Goal: Information Seeking & Learning: Find contact information

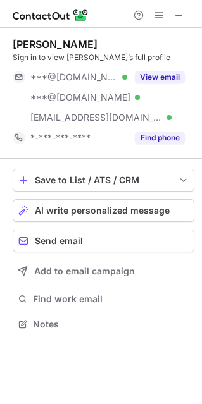
scroll to position [315, 202]
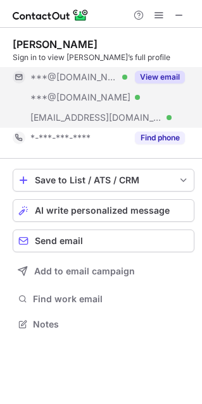
click at [151, 73] on button "View email" at bounding box center [160, 77] width 50 height 13
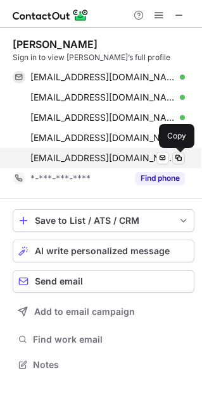
click at [177, 156] on span at bounding box center [178, 158] width 10 height 10
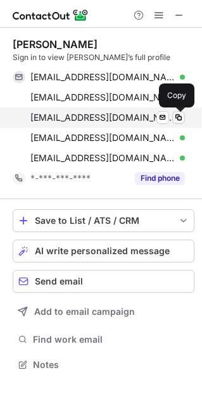
click at [175, 116] on span at bounding box center [178, 118] width 10 height 10
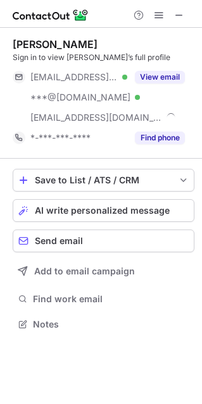
scroll to position [315, 202]
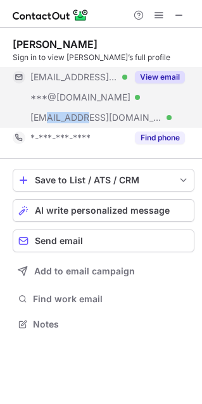
copy span "@ehi.com"
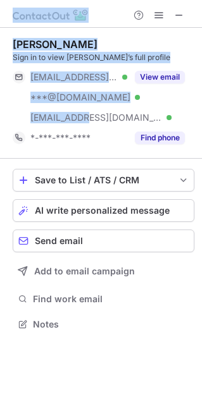
drag, startPoint x: 87, startPoint y: 115, endPoint x: 94, endPoint y: -91, distance: 205.8
click at [94, 0] on html "Anthony Cosenza Sign in to view Anthony’s full profile ***@vanguardcar.com Veri…" at bounding box center [101, 202] width 202 height 404
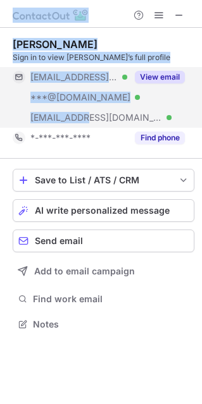
click at [145, 77] on button "View email" at bounding box center [160, 77] width 50 height 13
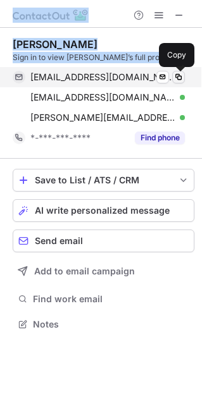
click at [177, 77] on span at bounding box center [178, 77] width 10 height 10
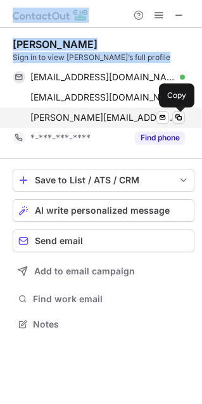
click at [177, 121] on span at bounding box center [178, 118] width 10 height 10
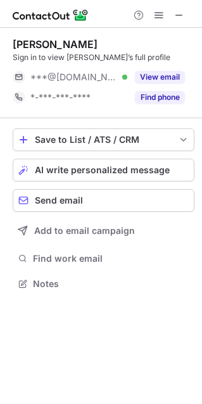
scroll to position [6, 6]
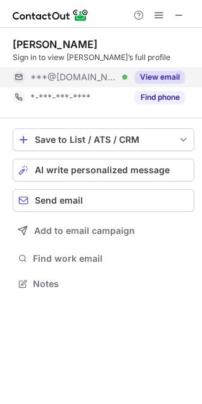
click at [149, 77] on button "View email" at bounding box center [160, 77] width 50 height 13
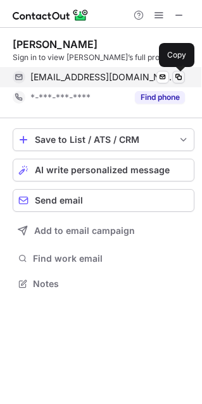
click at [175, 80] on span at bounding box center [178, 77] width 10 height 10
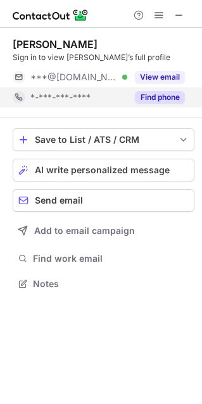
scroll to position [6, 6]
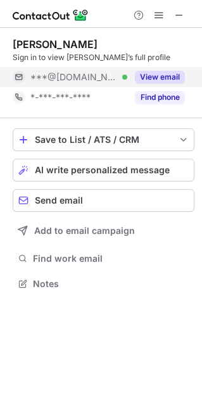
click at [158, 78] on button "View email" at bounding box center [160, 77] width 50 height 13
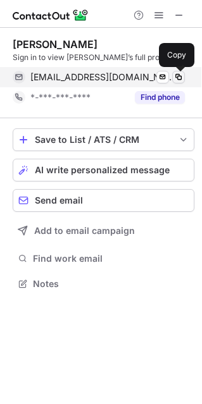
click at [184, 77] on button at bounding box center [178, 77] width 13 height 13
